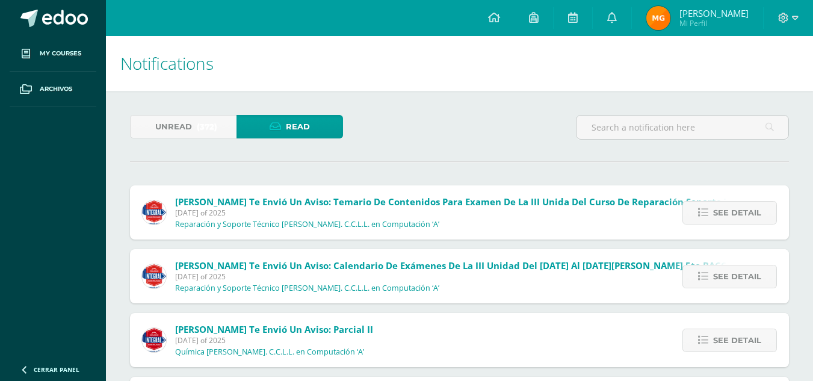
scroll to position [421, 0]
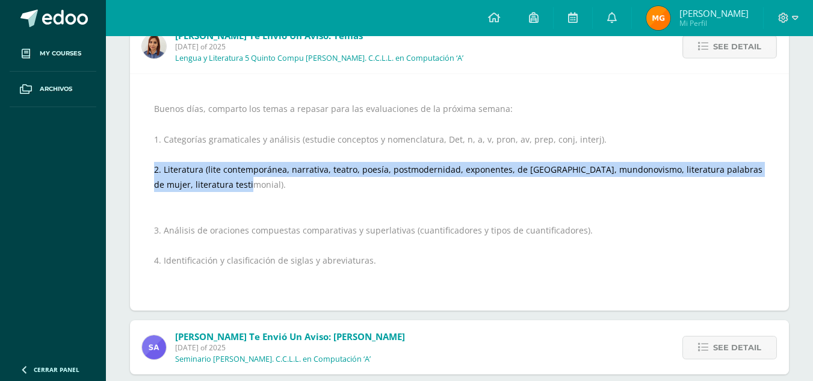
drag, startPoint x: 156, startPoint y: 170, endPoint x: 244, endPoint y: 186, distance: 89.3
click at [244, 186] on div "Buenos días, comparto los temas a repasar para las evaluaciones de la próxima s…" at bounding box center [459, 192] width 611 height 212
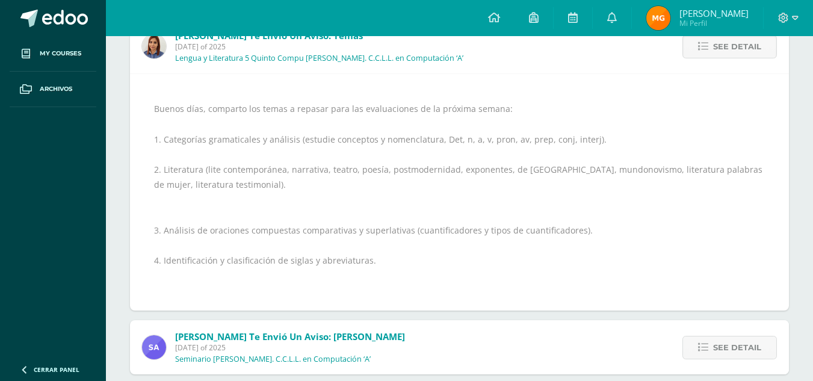
click at [380, 155] on div "Buenos días, comparto los temas a repasar para las evaluaciones de la próxima s…" at bounding box center [459, 192] width 611 height 212
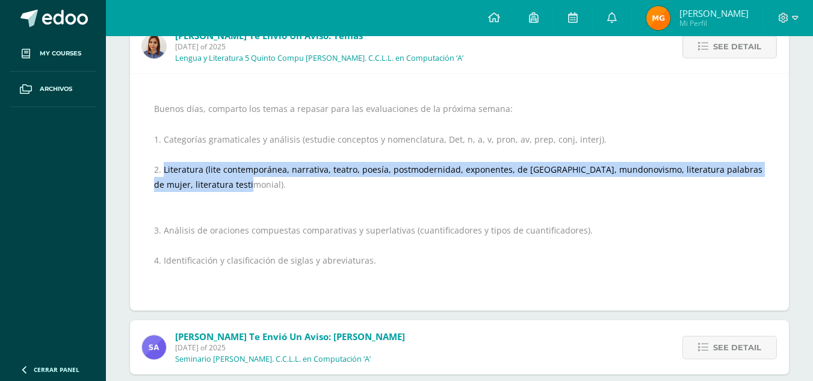
drag, startPoint x: 265, startPoint y: 184, endPoint x: 164, endPoint y: 173, distance: 101.6
click at [164, 173] on div "Buenos días, comparto los temas a repasar para las evaluaciones de la próxima s…" at bounding box center [459, 192] width 611 height 212
copy div "Literatura (lite contemporánea, narrativa, teatro, poesía, postmodernidad, expo…"
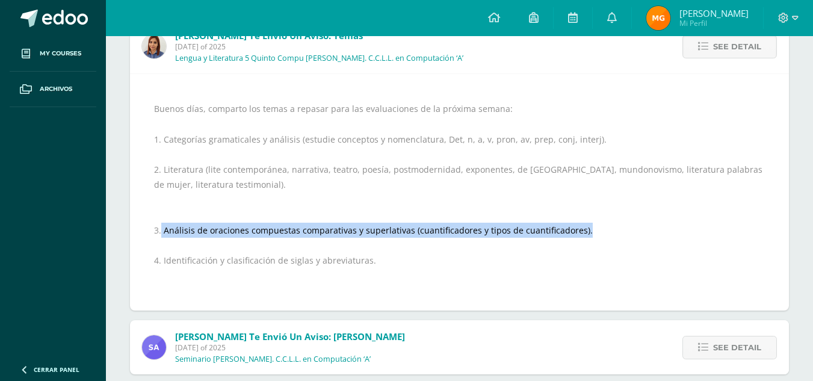
drag, startPoint x: 588, startPoint y: 226, endPoint x: 161, endPoint y: 224, distance: 427.3
click at [161, 224] on div "Buenos días, comparto los temas a repasar para las evaluaciones de la próxima s…" at bounding box center [459, 192] width 611 height 212
copy div "Análisis de oraciones compuestas comparativas y superlativas (cuantificadores y…"
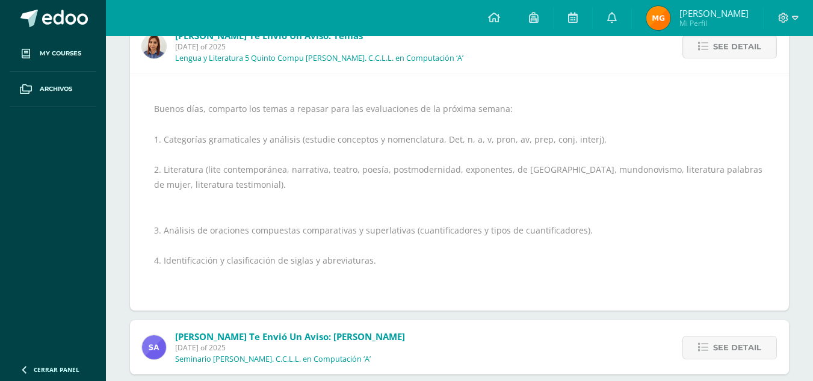
click at [185, 262] on div "Buenos días, comparto los temas a repasar para las evaluaciones de la próxima s…" at bounding box center [459, 192] width 611 height 212
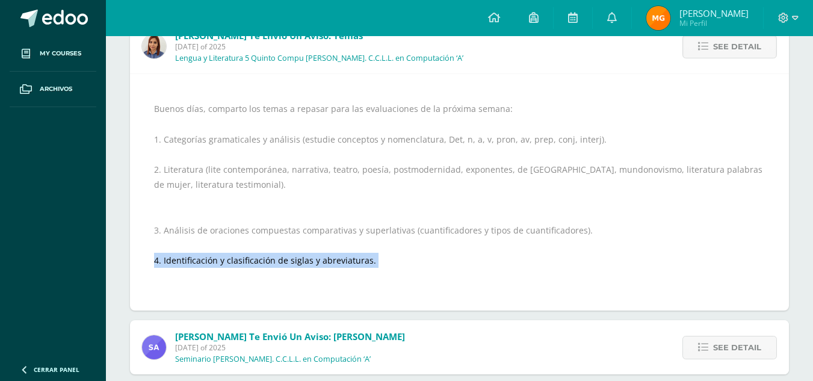
click at [185, 262] on div "Buenos días, comparto los temas a repasar para las evaluaciones de la próxima s…" at bounding box center [459, 192] width 611 height 212
copy div "4. Identificación y clasificación de siglas y abreviaturas."
